Goal: Contribute content

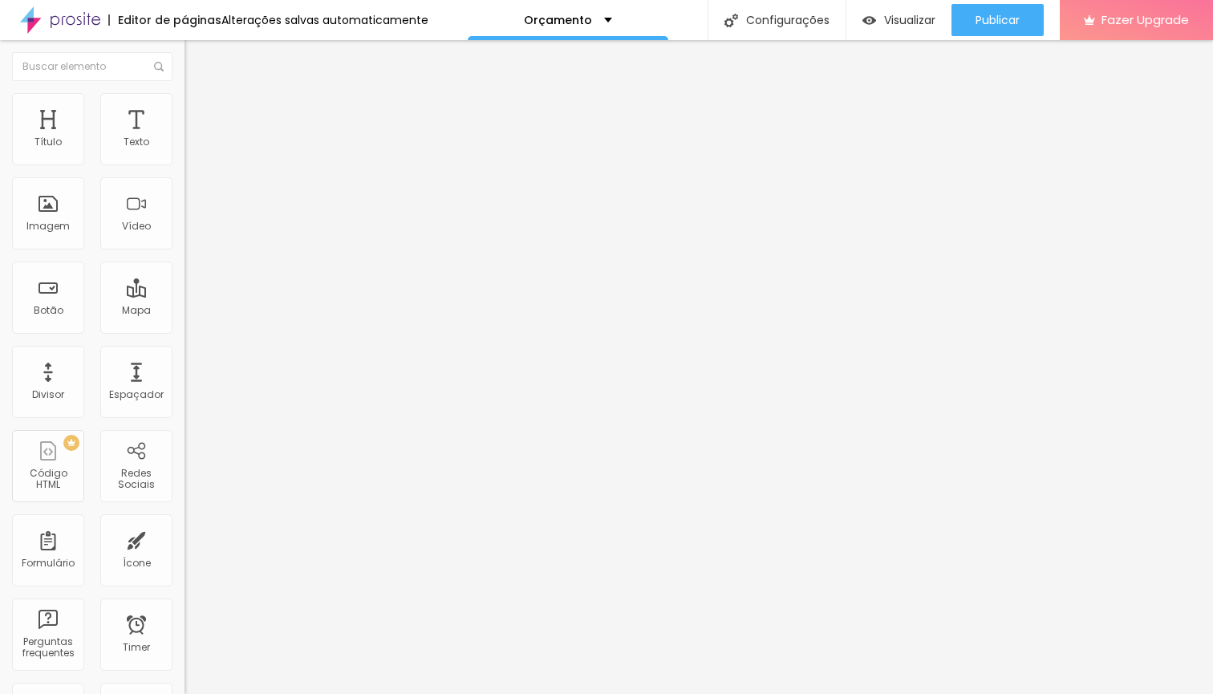
click at [185, 331] on input "https://api.whatsapp.com/send?phone=5547992406250&text=Ol%C3%A1,%20tenho%20inte…" at bounding box center [281, 323] width 193 height 16
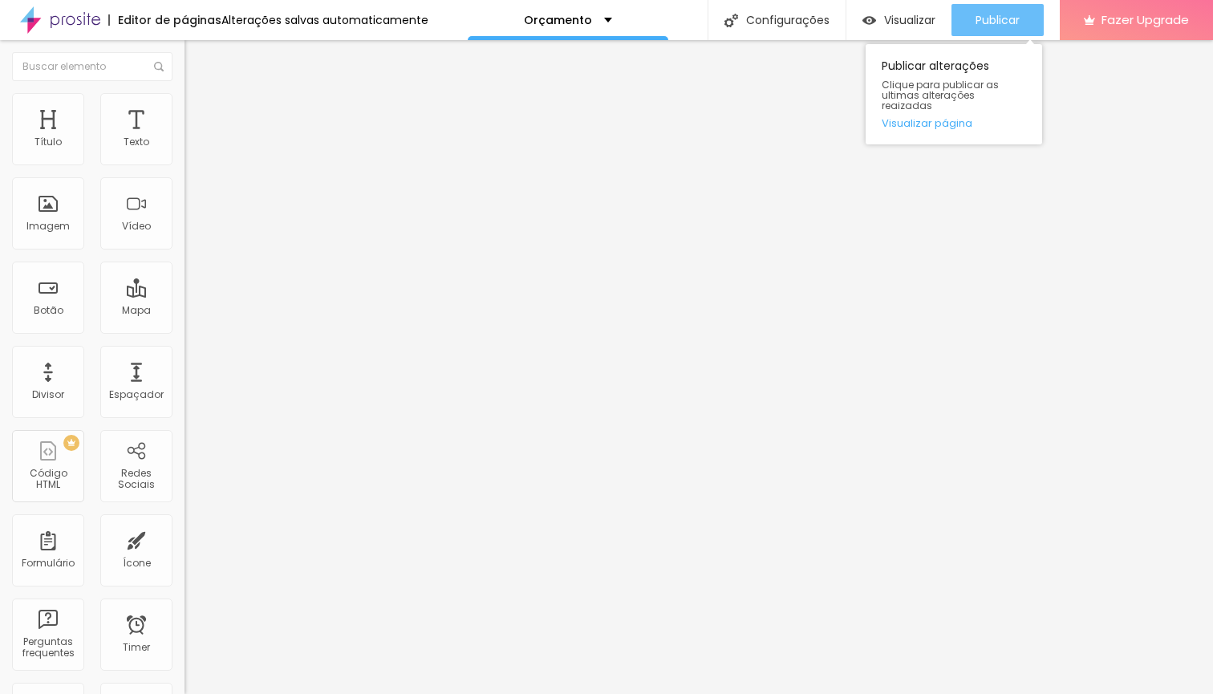
click at [989, 24] on span "Publicar" at bounding box center [998, 20] width 44 height 13
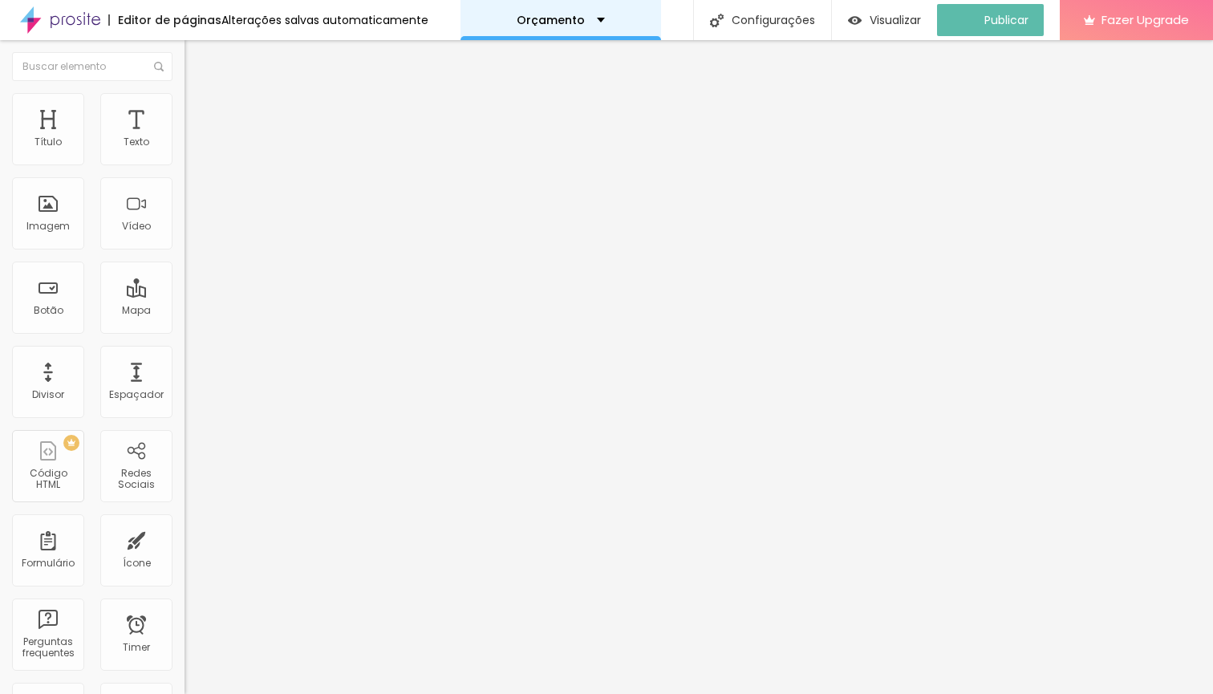
click at [602, 26] on div "Orçamento" at bounding box center [561, 20] width 201 height 40
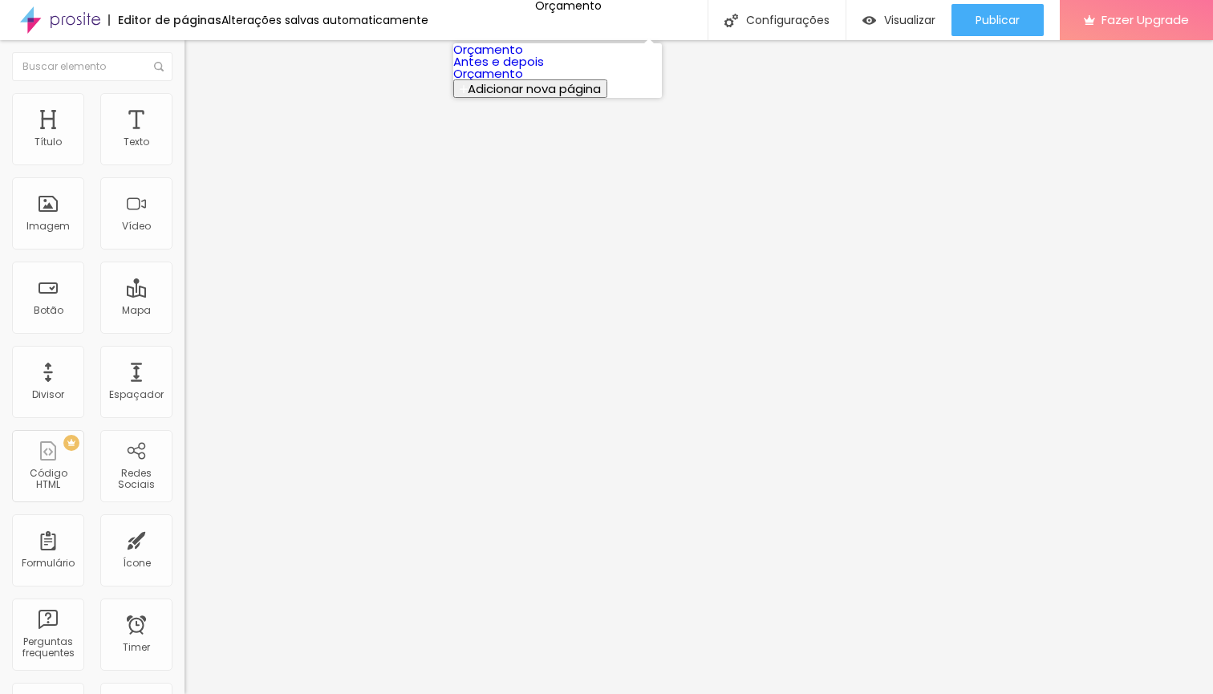
click at [544, 70] on link "Antes e depois" at bounding box center [498, 61] width 91 height 17
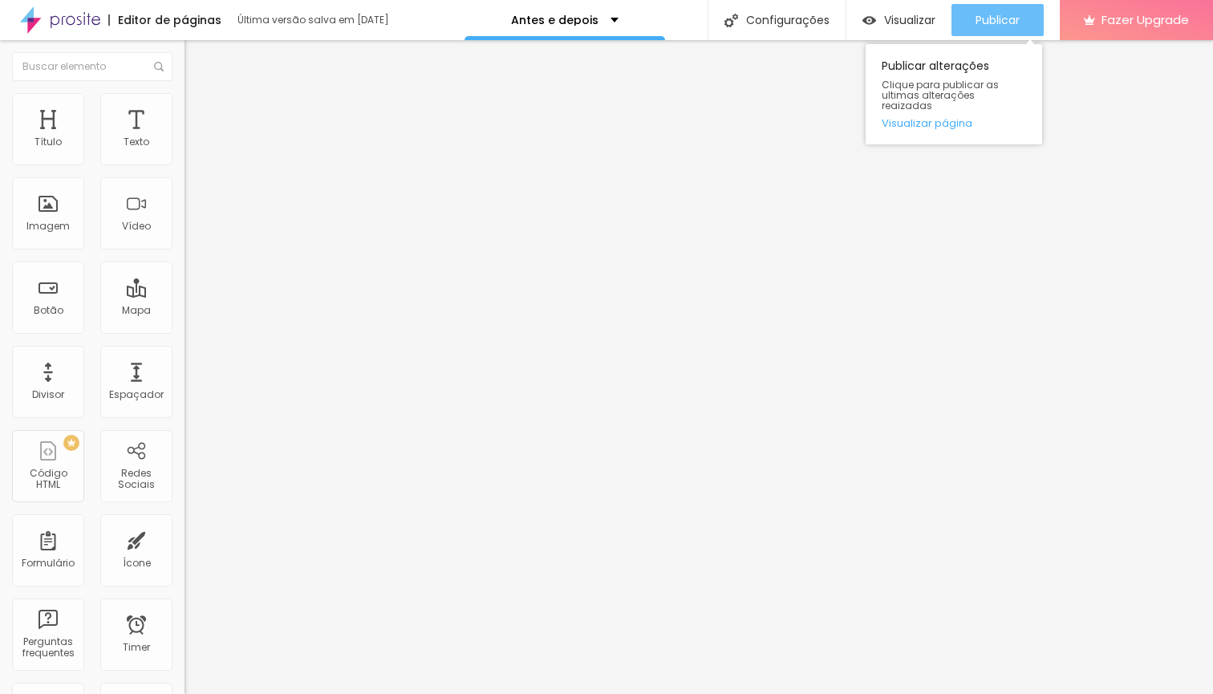
click at [1006, 21] on span "Publicar" at bounding box center [998, 20] width 44 height 13
